Goal: Use online tool/utility: Utilize a website feature to perform a specific function

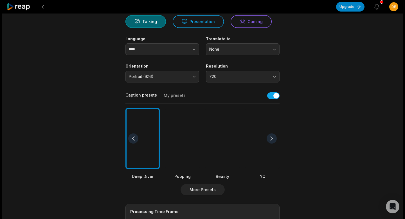
scroll to position [58, 0]
click at [230, 141] on div at bounding box center [222, 138] width 34 height 61
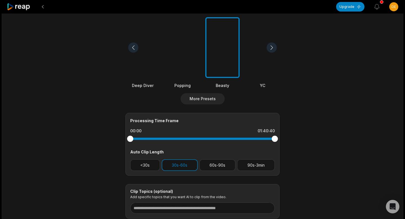
scroll to position [150, 0]
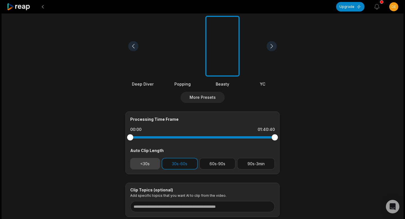
click at [142, 166] on button "<30s" at bounding box center [145, 164] width 30 height 12
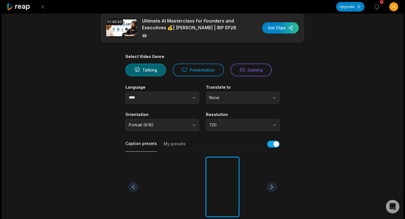
scroll to position [0, 0]
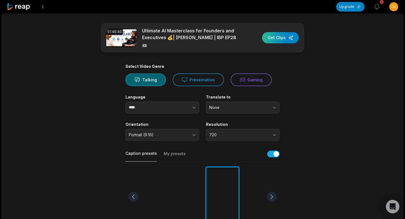
click at [273, 37] on div "button" at bounding box center [280, 37] width 37 height 11
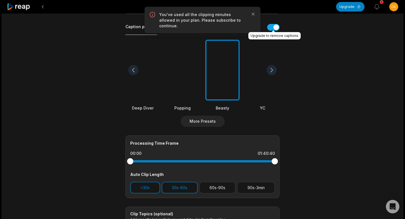
scroll to position [154, 0]
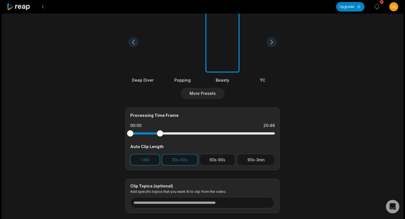
drag, startPoint x: 275, startPoint y: 134, endPoint x: 160, endPoint y: 139, distance: 114.8
click at [160, 139] on div "Processing Time Frame 00:00 20:46 Auto Clip Length <30s 30s-60s 60s-90s 90s-3min" at bounding box center [202, 138] width 154 height 63
click at [158, 135] on div at bounding box center [158, 133] width 6 height 6
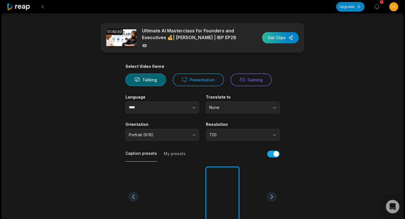
click at [288, 36] on div "button" at bounding box center [280, 37] width 37 height 11
click at [342, 10] on button "Upgrade" at bounding box center [350, 7] width 28 height 10
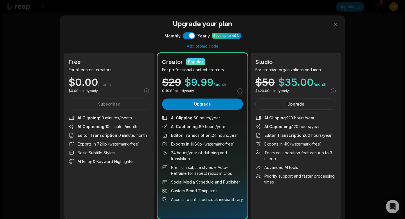
click at [141, 102] on div "Free For all content creators $ 0.00 /month $ 0.00 billed yearly Subscribed AI …" at bounding box center [109, 135] width 90 height 165
click at [338, 26] on button at bounding box center [334, 24] width 11 height 11
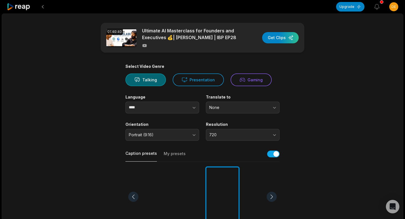
scroll to position [189, 0]
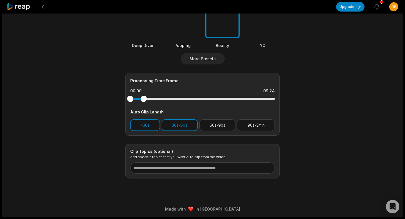
drag, startPoint x: 159, startPoint y: 100, endPoint x: 144, endPoint y: 101, distance: 15.0
click at [144, 101] on div at bounding box center [144, 99] width 6 height 6
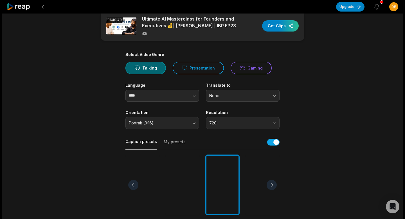
scroll to position [0, 0]
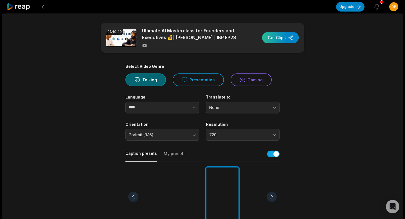
click at [284, 37] on div "button" at bounding box center [280, 37] width 37 height 11
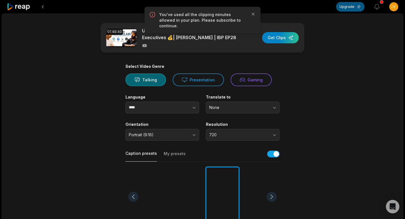
click at [345, 8] on button "Upgrade" at bounding box center [350, 7] width 28 height 10
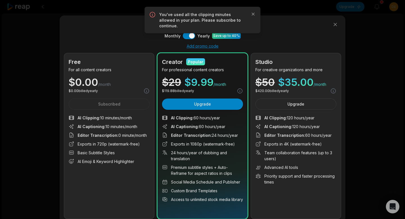
click at [119, 85] on div "$ 0.00 /month" at bounding box center [109, 82] width 81 height 10
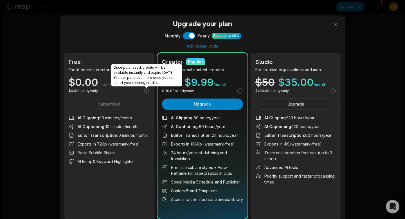
click at [146, 91] on icon at bounding box center [146, 91] width 6 height 6
drag, startPoint x: 125, startPoint y: 68, endPoint x: 157, endPoint y: 72, distance: 31.5
click at [157, 72] on div "Once purchased, credits will be available instantly and expire in 13 months. Yo…" at bounding box center [146, 75] width 71 height 22
drag, startPoint x: 148, startPoint y: 82, endPoint x: 114, endPoint y: 67, distance: 37.0
click at [114, 67] on div "Once purchased, credits will be available instantly and expire in 13 months. Yo…" at bounding box center [146, 75] width 71 height 22
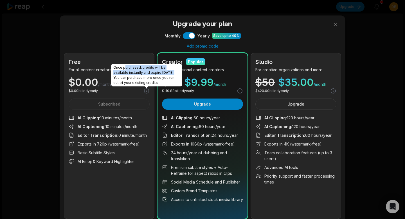
click at [114, 67] on div "Once purchased, credits will be available instantly and expire in 13 months. Yo…" at bounding box center [146, 75] width 71 height 22
drag, startPoint x: 114, startPoint y: 67, endPoint x: 157, endPoint y: 85, distance: 46.5
click at [157, 85] on div "Once purchased, credits will be available instantly and expire in 13 months. Yo…" at bounding box center [146, 75] width 71 height 22
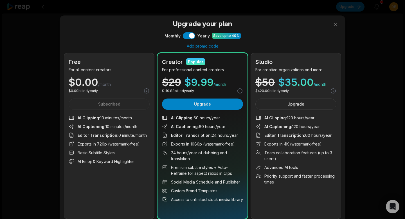
click at [142, 123] on ul "AI Clipping : 10 minutes/month AI Captioning : 10 minutes/month Editor Transcri…" at bounding box center [109, 139] width 81 height 49
click at [337, 21] on button at bounding box center [334, 24] width 11 height 11
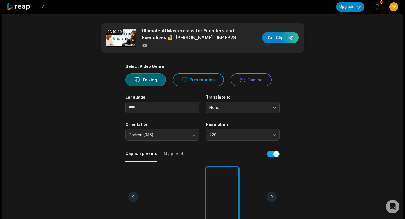
click at [29, 11] on div at bounding box center [19, 6] width 24 height 13
click at [42, 6] on button at bounding box center [43, 7] width 10 height 10
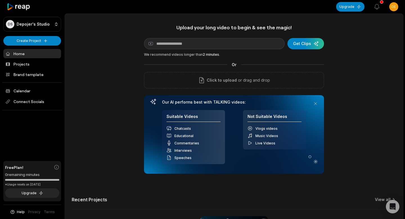
click at [27, 55] on link "Home" at bounding box center [32, 53] width 58 height 9
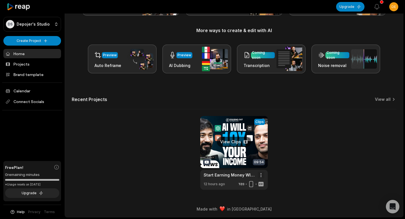
click at [260, 157] on html "DS Depojer's Studio Create Project Home Projects Brand template Calendar Connec…" at bounding box center [202, 47] width 405 height 219
click at [245, 157] on html "DS Depojer's Studio Create Project Home Projects Brand template Calendar Connec…" at bounding box center [202, 47] width 405 height 219
click at [229, 135] on link at bounding box center [233, 153] width 67 height 74
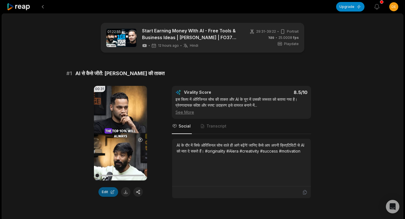
click at [110, 189] on button "Edit" at bounding box center [108, 192] width 20 height 10
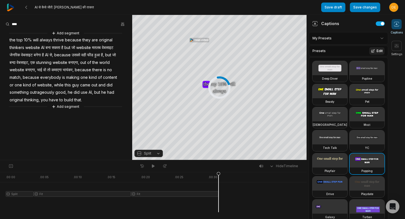
click at [383, 50] on button "Edit" at bounding box center [376, 50] width 15 height 7
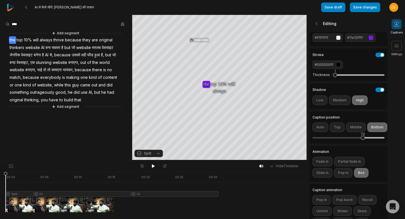
scroll to position [88, 0]
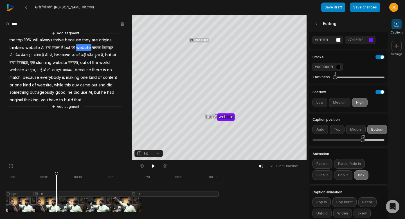
drag, startPoint x: 32, startPoint y: 174, endPoint x: 56, endPoint y: 175, distance: 24.5
click at [56, 175] on div at bounding box center [112, 192] width 213 height 40
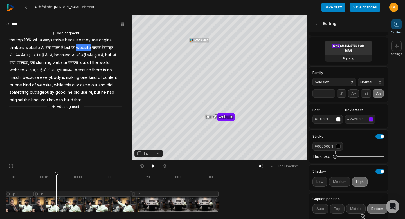
scroll to position [0, 0]
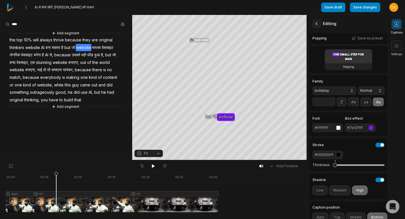
click at [315, 24] on icon at bounding box center [317, 24] width 6 height 6
